Goal: Task Accomplishment & Management: Use online tool/utility

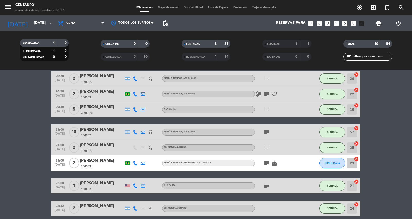
scroll to position [68, 0]
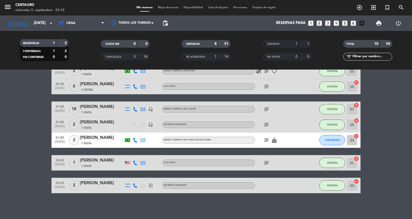
click at [132, 139] on div at bounding box center [135, 139] width 8 height 15
click at [111, 140] on div "[PERSON_NAME]" at bounding box center [102, 137] width 44 height 7
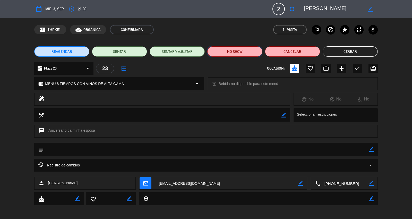
click at [231, 49] on button "NO SHOW" at bounding box center [234, 51] width 55 height 10
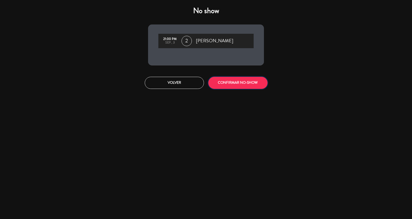
click at [230, 87] on button "CONFIRMAR NO-SHOW" at bounding box center [237, 83] width 59 height 12
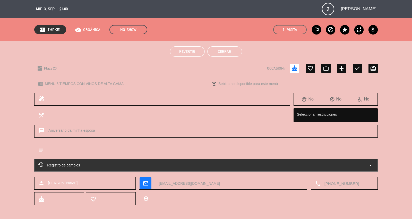
click at [232, 55] on button "Cerrar" at bounding box center [224, 51] width 35 height 10
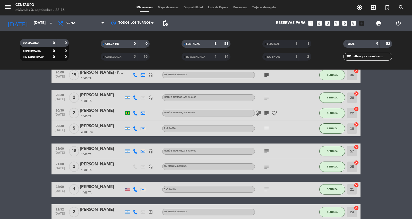
scroll to position [0, 0]
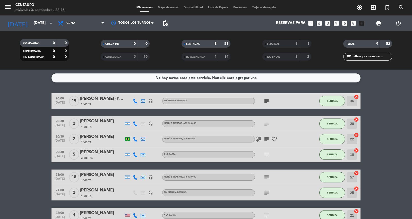
click at [76, 106] on div "19" at bounding box center [74, 100] width 12 height 15
click at [83, 102] on span "1 Visita" at bounding box center [86, 104] width 10 height 4
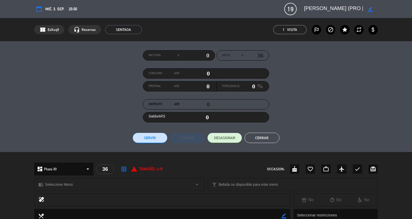
click at [153, 135] on button "Servir" at bounding box center [150, 138] width 35 height 10
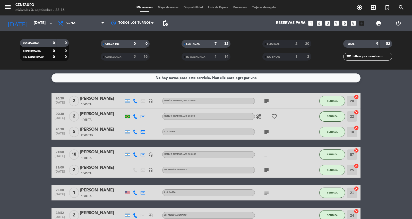
click at [158, 9] on div "Mis reservas Mapa de mesas Disponibilidad Lista de Espera Pre-acceso Tarjetas d…" at bounding box center [206, 7] width 144 height 5
click at [158, 8] on span "Mapa de mesas" at bounding box center [168, 7] width 26 height 3
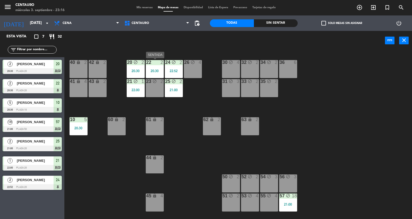
click at [160, 69] on div "20:30" at bounding box center [155, 71] width 18 height 4
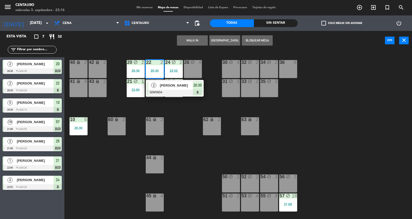
click at [162, 88] on span "[PERSON_NAME]" at bounding box center [176, 85] width 33 height 5
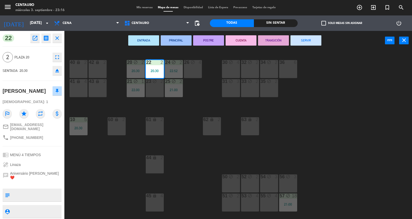
click at [308, 42] on button "SERVIR" at bounding box center [305, 40] width 31 height 10
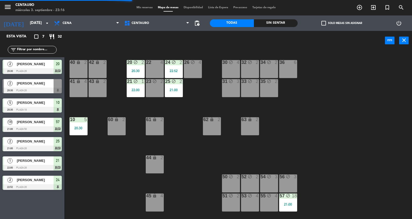
click at [170, 86] on div "25 block 2 21:00" at bounding box center [174, 88] width 18 height 18
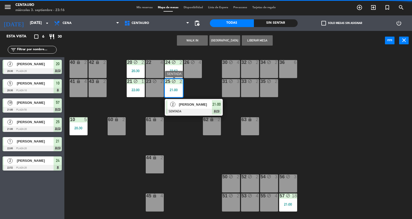
click at [174, 105] on span "2" at bounding box center [172, 104] width 5 height 5
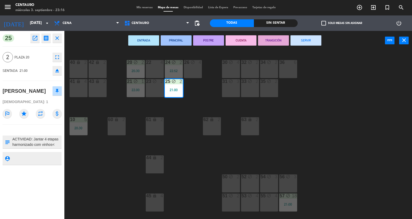
click at [313, 40] on button "SERVIR" at bounding box center [305, 40] width 31 height 10
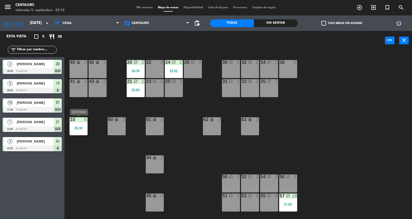
click at [82, 122] on div "10 5" at bounding box center [79, 119] width 18 height 5
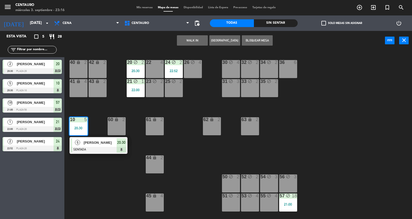
click at [84, 141] on span "[PERSON_NAME]" at bounding box center [100, 142] width 33 height 5
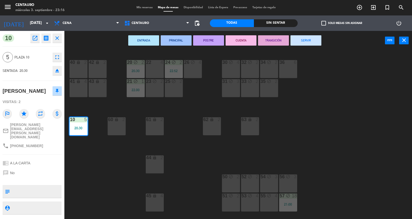
click at [296, 40] on button "SERVIR" at bounding box center [305, 40] width 31 height 10
